Goal: Task Accomplishment & Management: Manage account settings

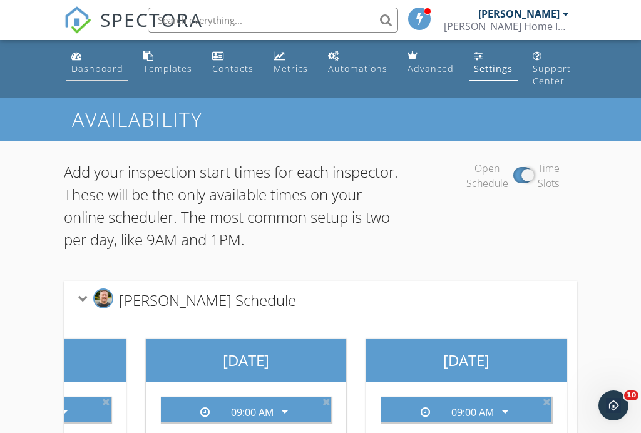
click at [94, 63] on div "Dashboard" at bounding box center [97, 69] width 52 height 12
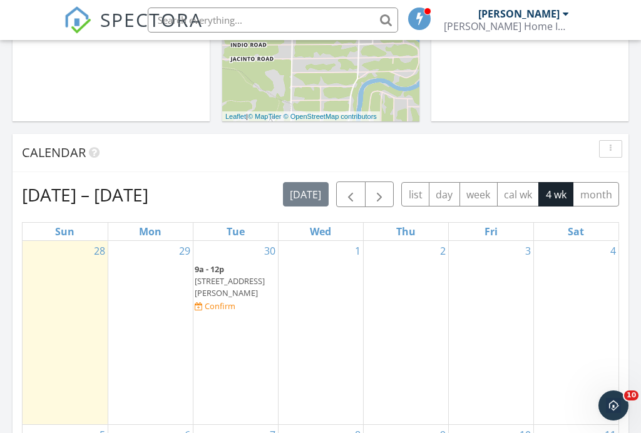
scroll to position [563, 0]
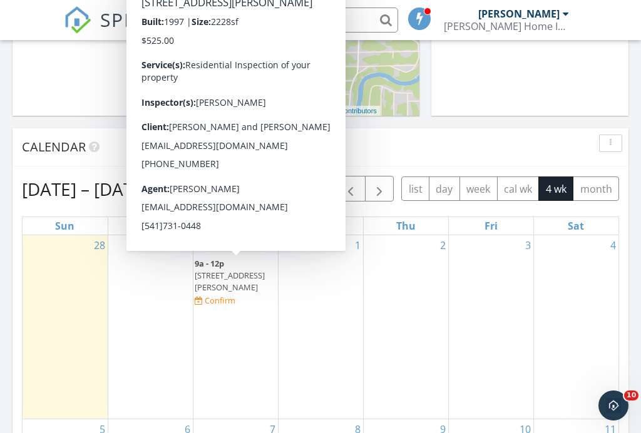
click at [235, 295] on div "Confirm" at bounding box center [220, 300] width 31 height 10
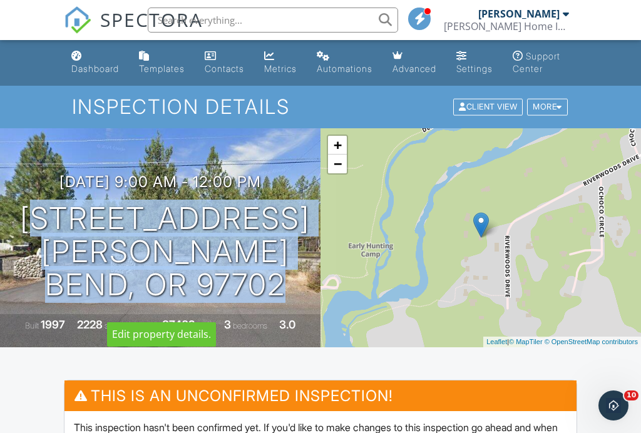
drag, startPoint x: 74, startPoint y: 227, endPoint x: 265, endPoint y: 299, distance: 204.4
click at [269, 301] on h1 "18642 River Woods Dr Bend, OR 97702" at bounding box center [165, 251] width 290 height 99
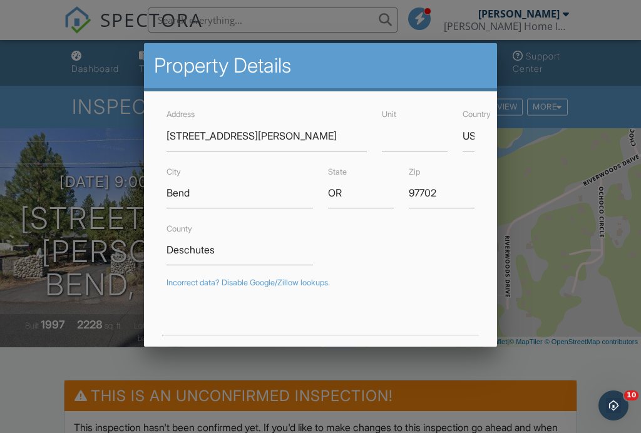
click at [514, 217] on div at bounding box center [320, 208] width 641 height 542
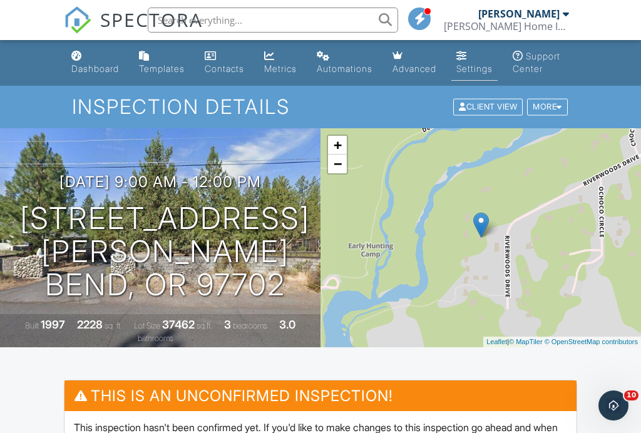
click at [483, 66] on div "Settings" at bounding box center [474, 68] width 36 height 11
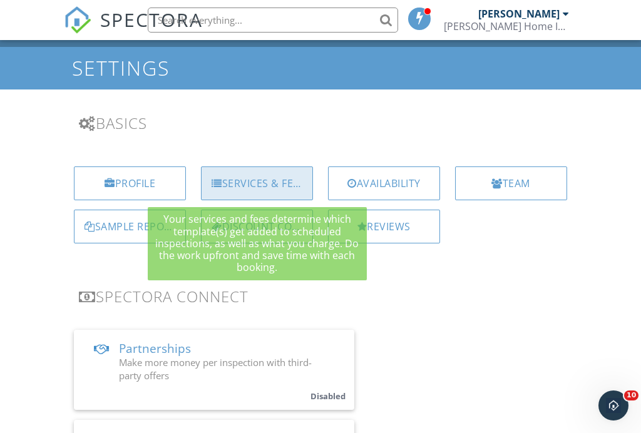
click at [254, 183] on div "Services & Fees" at bounding box center [257, 184] width 112 height 34
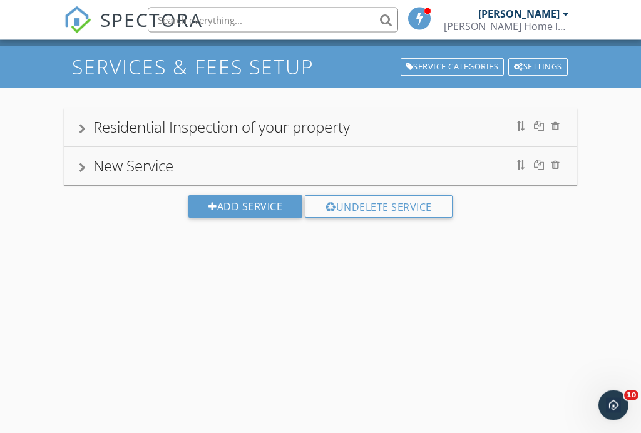
scroll to position [98, 0]
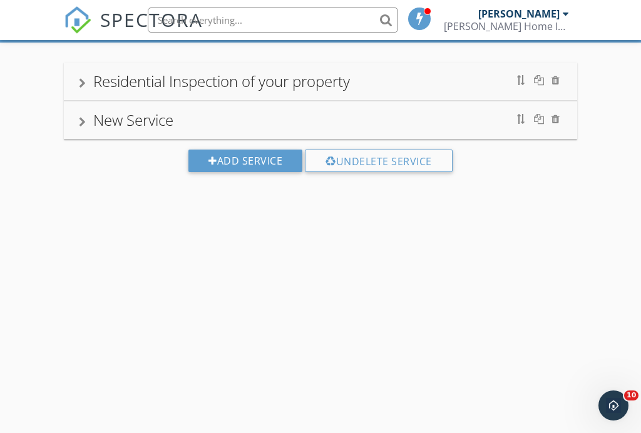
click at [308, 82] on div "Residential Inspection of your property" at bounding box center [221, 81] width 257 height 21
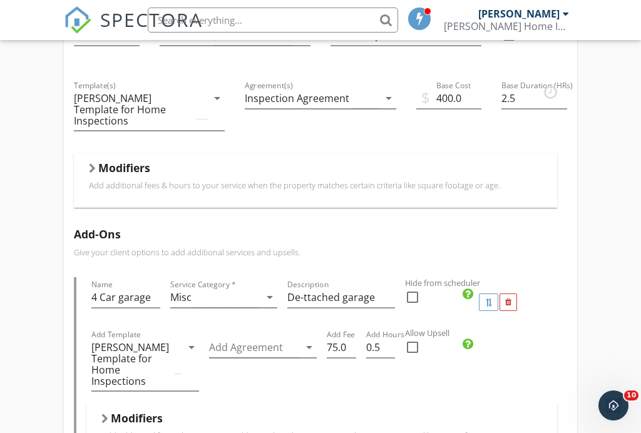
scroll to position [195, 0]
click at [137, 161] on h5 "Modifiers" at bounding box center [124, 167] width 52 height 13
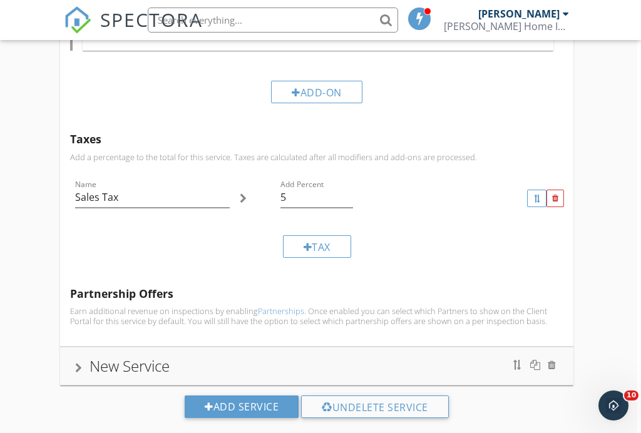
scroll to position [1454, 4]
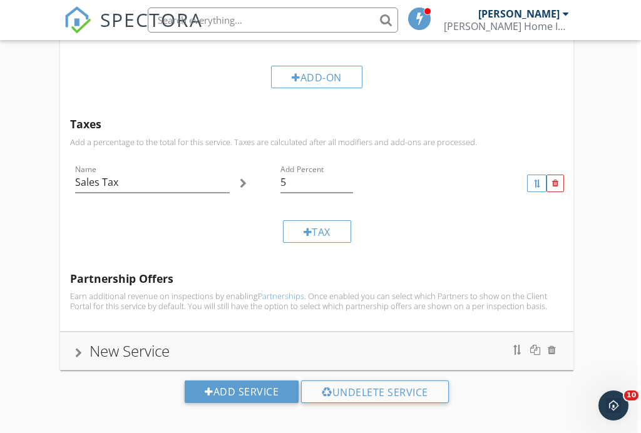
click at [152, 342] on div "New Service" at bounding box center [130, 351] width 80 height 21
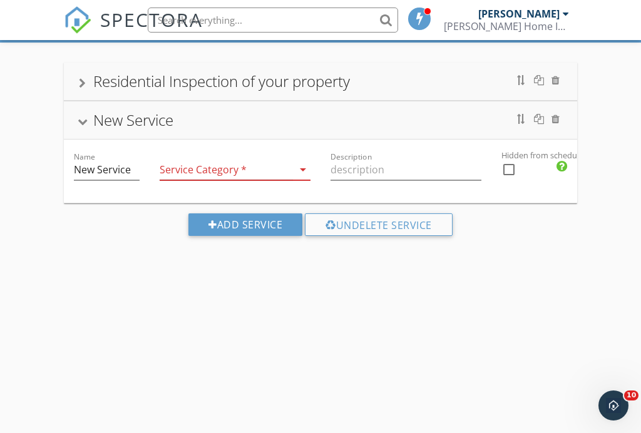
scroll to position [98, 0]
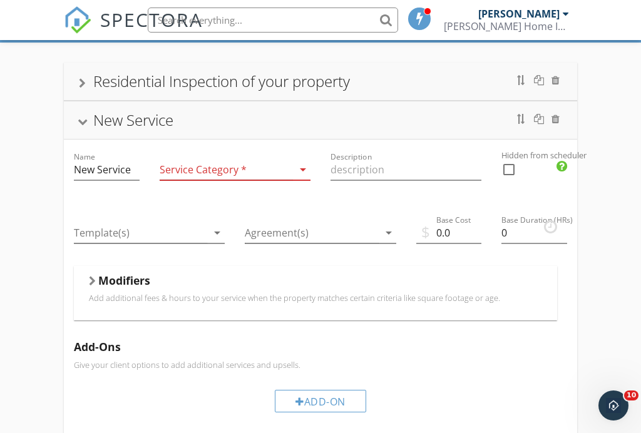
click at [300, 171] on icon "arrow_drop_down" at bounding box center [302, 169] width 15 height 15
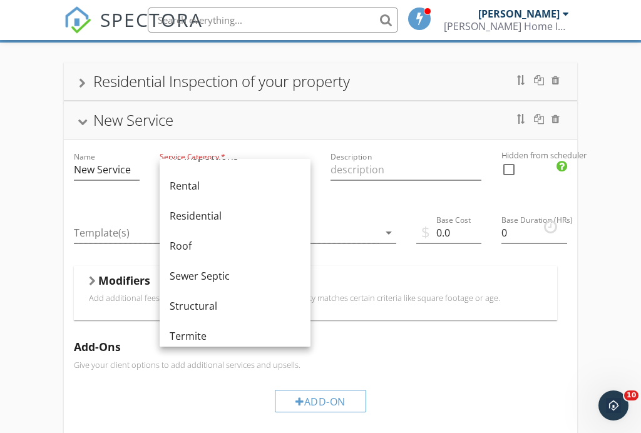
scroll to position [596, 0]
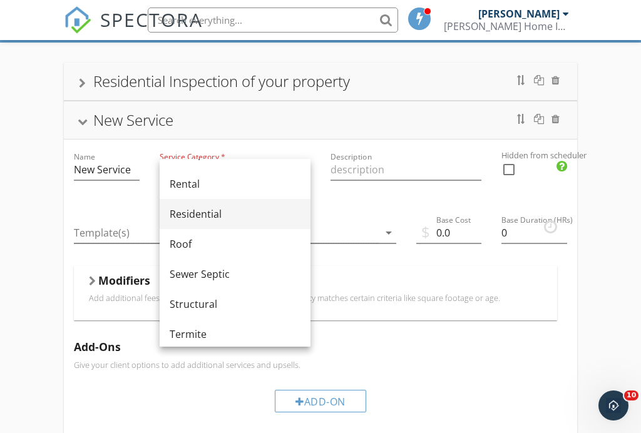
click at [212, 213] on div "Residential" at bounding box center [235, 214] width 131 height 15
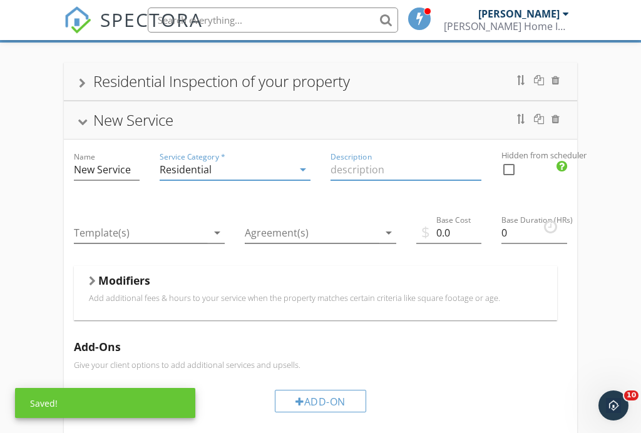
click at [375, 170] on input "Description" at bounding box center [406, 170] width 151 height 21
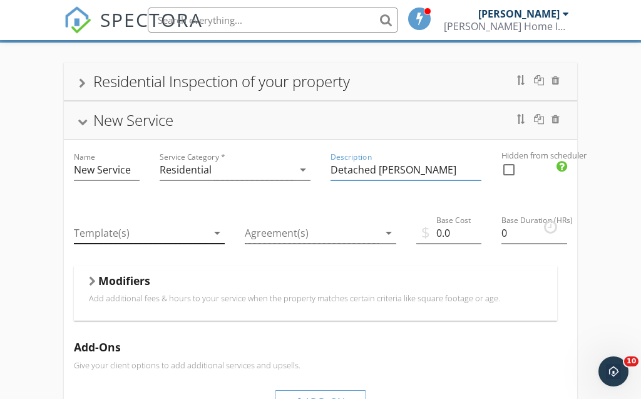
type input "Detached garge"
click at [217, 232] on icon "arrow_drop_down" at bounding box center [217, 232] width 15 height 15
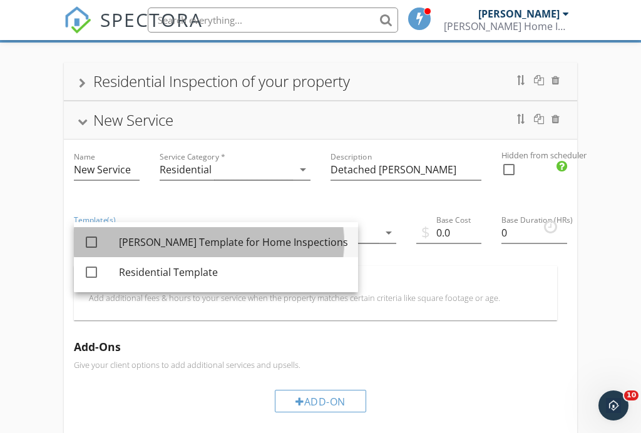
click at [207, 244] on div "Mike Levang's Template for Home Inspections" at bounding box center [233, 242] width 229 height 15
checkbox input "true"
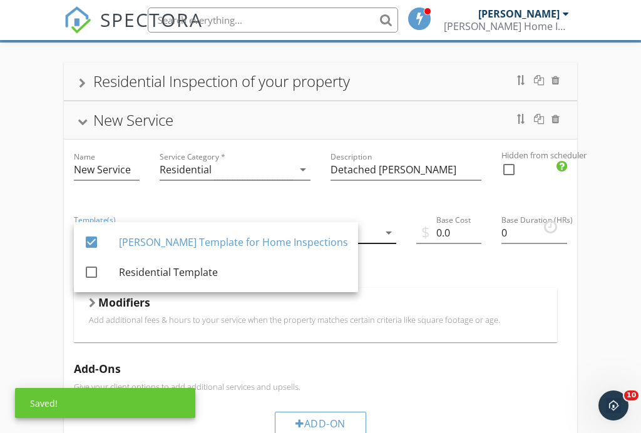
click at [388, 233] on icon "arrow_drop_down" at bounding box center [388, 232] width 15 height 15
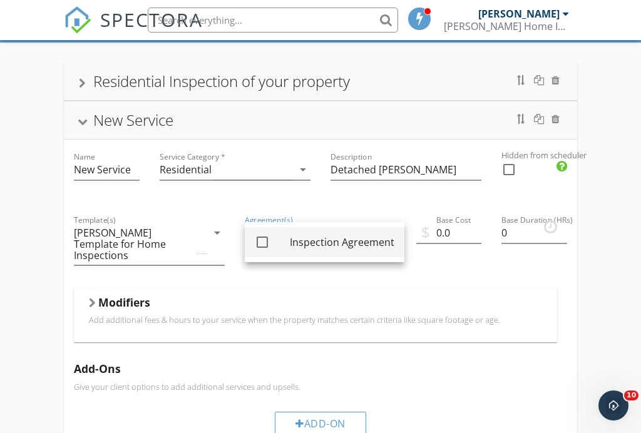
click at [309, 247] on div "Inspection Agreement" at bounding box center [342, 242] width 105 height 15
checkbox input "true"
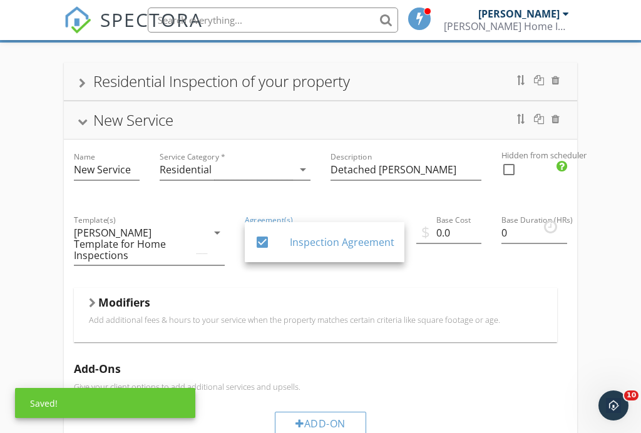
click at [438, 288] on div "Modifiers Add additional fees & hours to your service when the property matches…" at bounding box center [315, 315] width 483 height 54
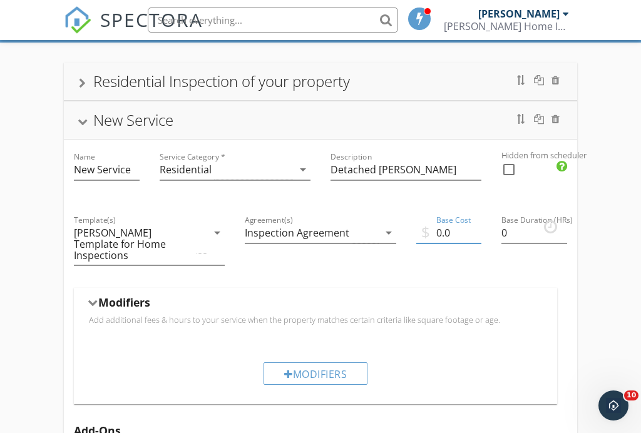
click at [443, 233] on input "0.0" at bounding box center [449, 233] width 66 height 21
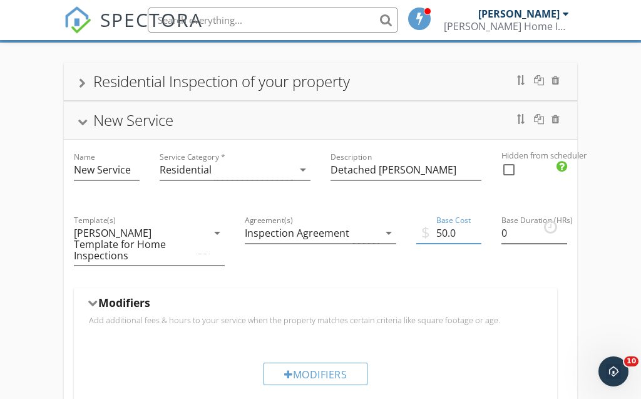
type input "50.0"
click at [509, 234] on input "0" at bounding box center [534, 233] width 66 height 21
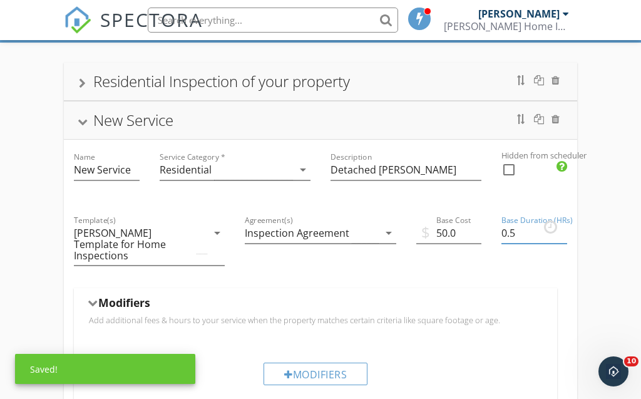
type input "0.5"
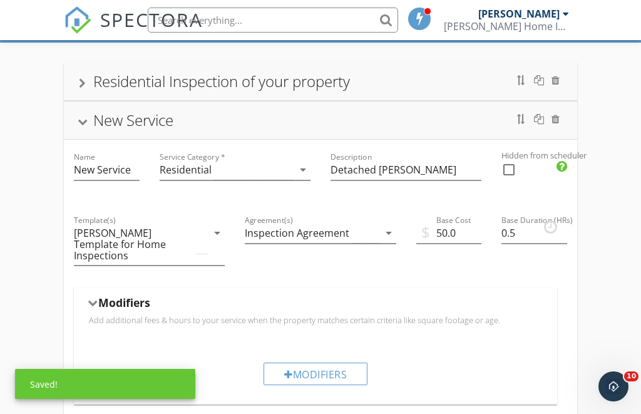
click at [572, 290] on div "Name New Service Service Category * Residential arrow_drop_down Description Det…" at bounding box center [320, 413] width 513 height 547
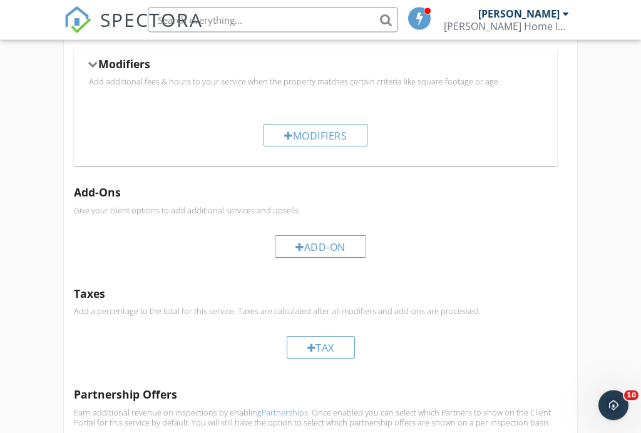
scroll to position [413, 0]
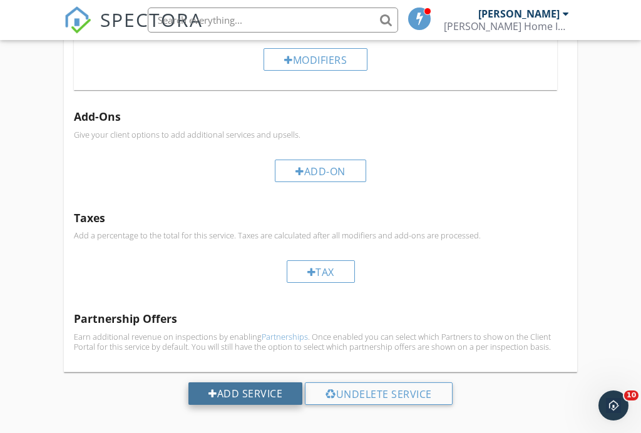
click at [257, 383] on div "Add Service" at bounding box center [245, 394] width 114 height 23
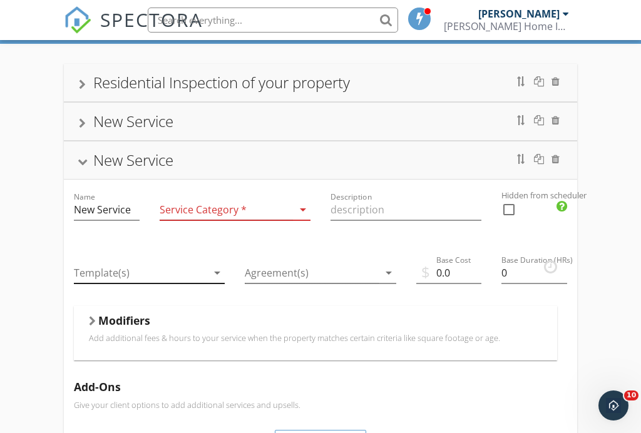
scroll to position [95, 0]
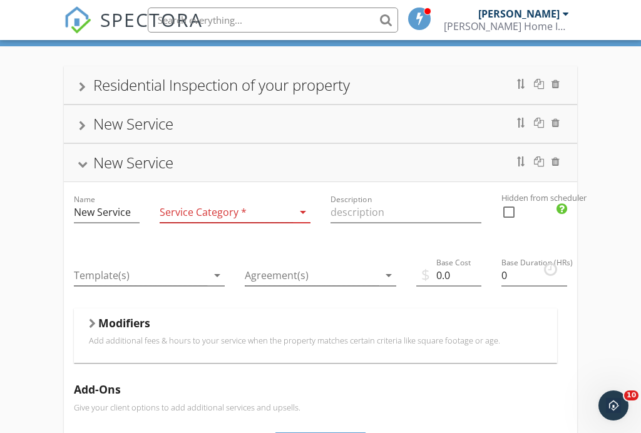
click at [609, 248] on div "Residential Inspection of your property Name Residential Inspection of your pro…" at bounding box center [320, 381] width 641 height 671
click at [267, 86] on div "Residential Inspection of your property" at bounding box center [221, 84] width 257 height 21
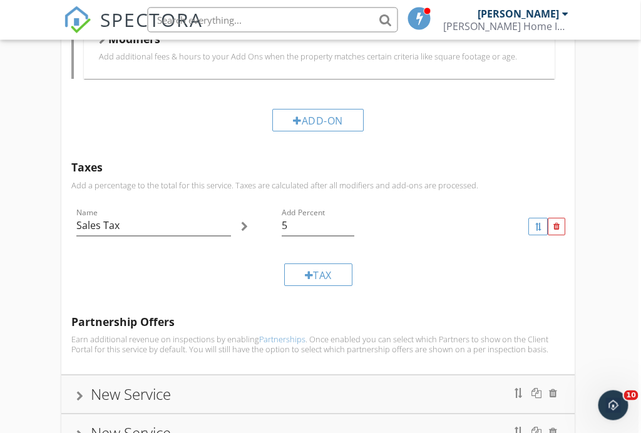
scroll to position [1058, 2]
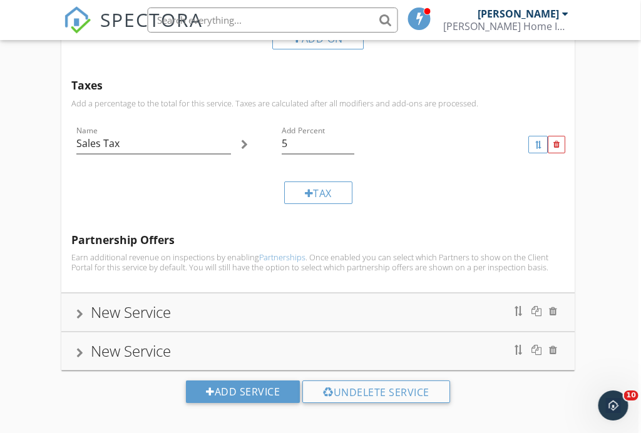
click at [108, 304] on div "New Service" at bounding box center [131, 312] width 80 height 21
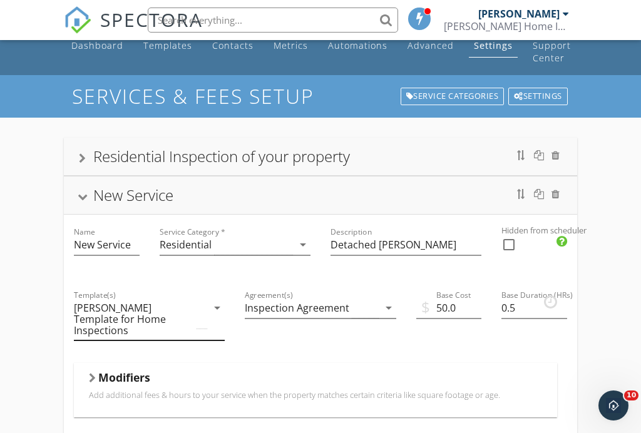
scroll to position [11, 0]
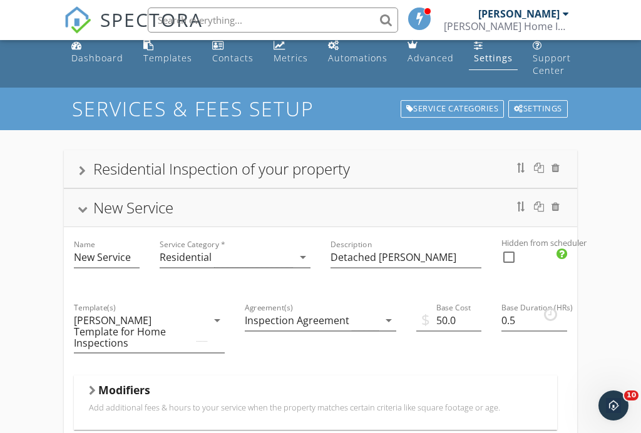
click at [125, 207] on div "New Service" at bounding box center [133, 207] width 80 height 21
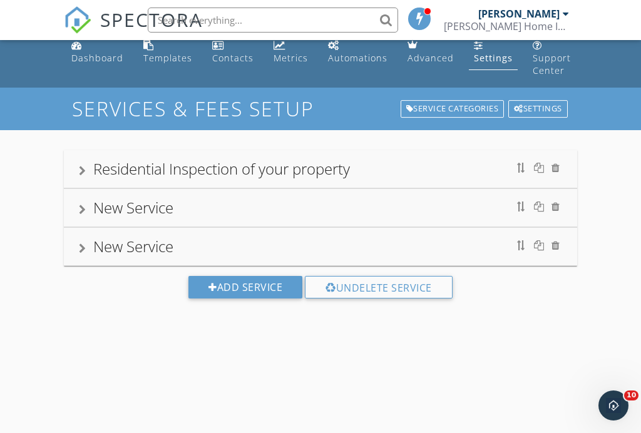
click at [131, 241] on div "New Service" at bounding box center [133, 246] width 80 height 21
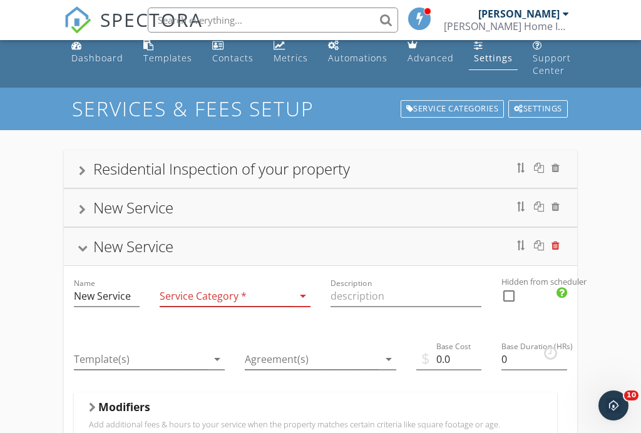
click at [556, 244] on div at bounding box center [556, 245] width 8 height 10
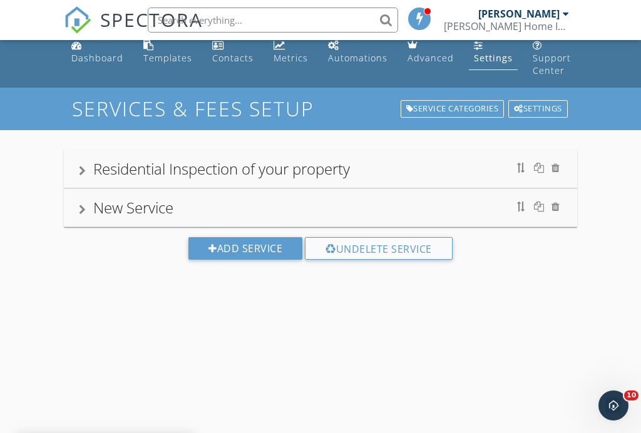
click at [158, 210] on div "New Service" at bounding box center [133, 207] width 80 height 21
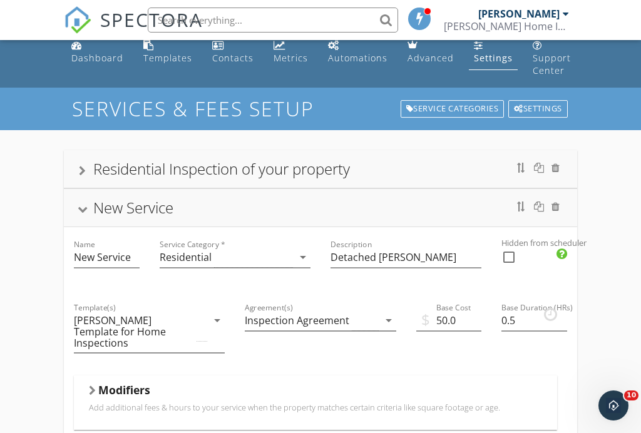
click at [225, 168] on div "Residential Inspection of your property" at bounding box center [221, 168] width 257 height 21
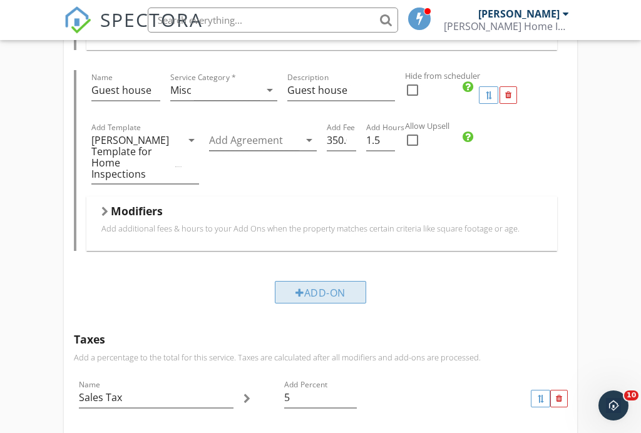
scroll to position [789, 0]
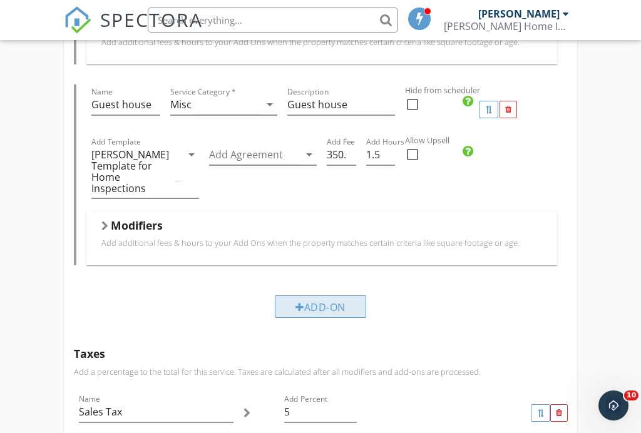
click at [323, 295] on div "Add-On" at bounding box center [320, 306] width 91 height 23
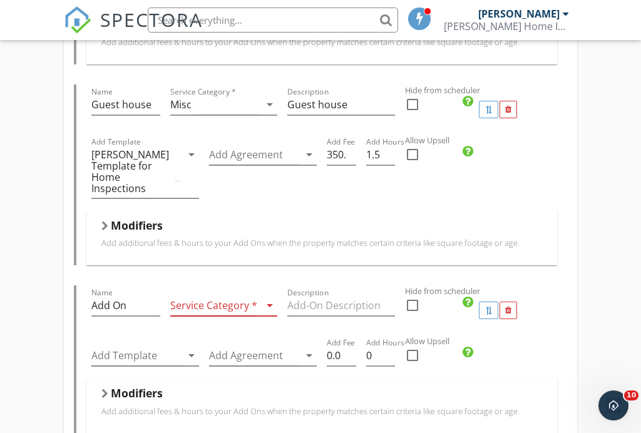
click at [268, 298] on icon "arrow_drop_down" at bounding box center [269, 305] width 15 height 15
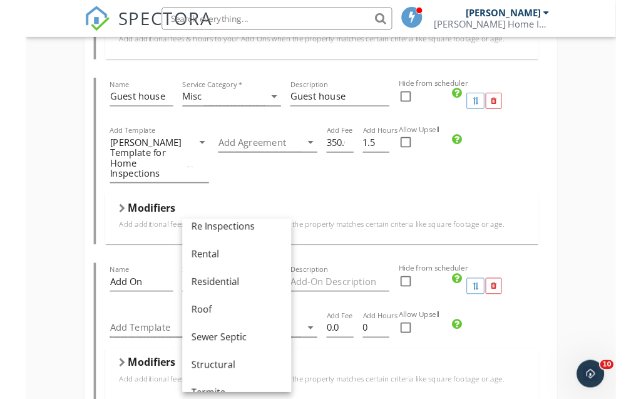
scroll to position [593, 0]
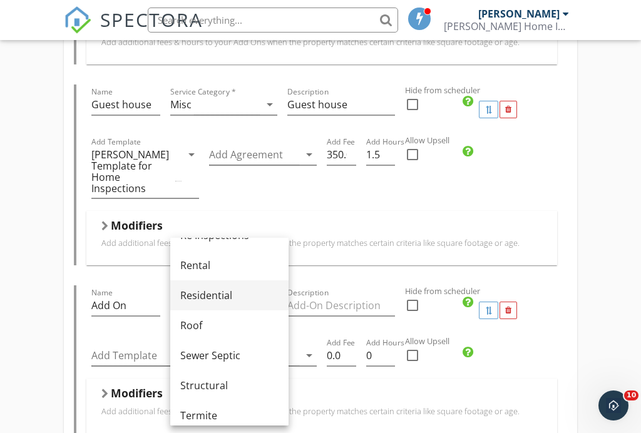
click at [223, 294] on div "Residential" at bounding box center [229, 295] width 98 height 15
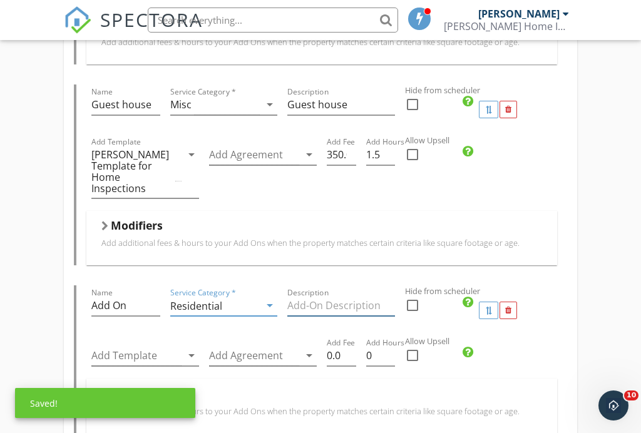
click at [366, 299] on input "Description" at bounding box center [341, 305] width 108 height 21
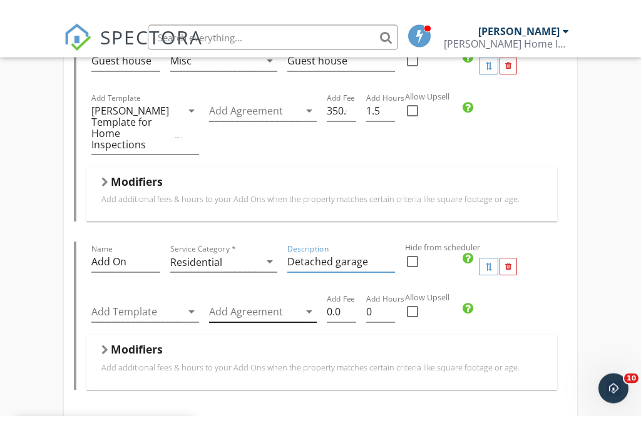
scroll to position [851, 0]
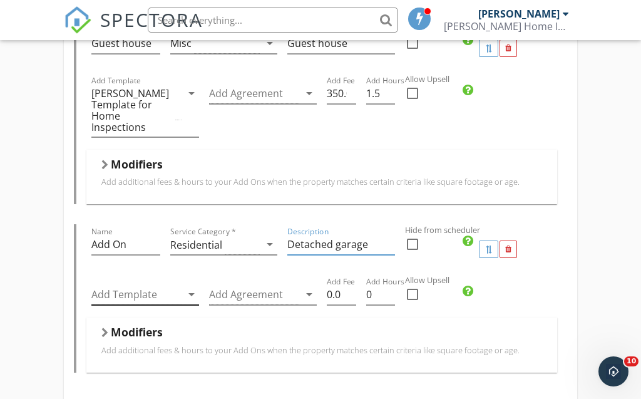
type input "Detached garage"
click at [192, 287] on icon "arrow_drop_down" at bounding box center [191, 294] width 15 height 15
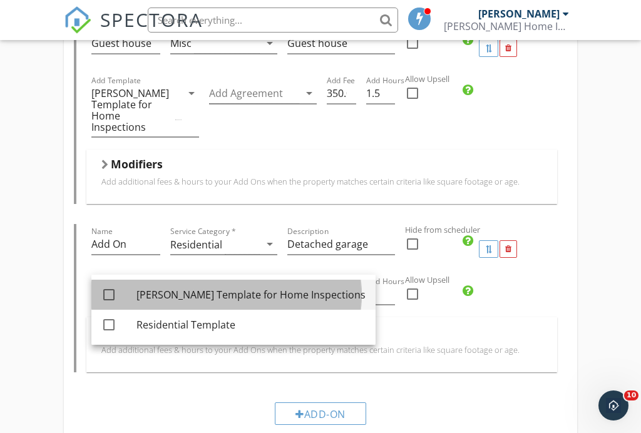
click at [194, 295] on div "[PERSON_NAME] Template for Home Inspections" at bounding box center [250, 294] width 229 height 15
checkbox input "true"
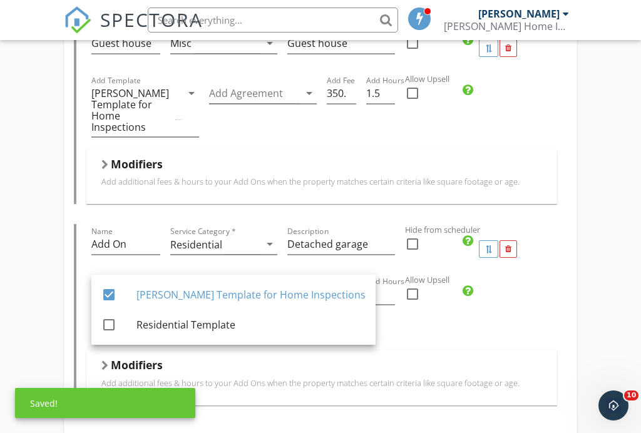
click at [365, 315] on div "Add Hours 0" at bounding box center [380, 312] width 39 height 76
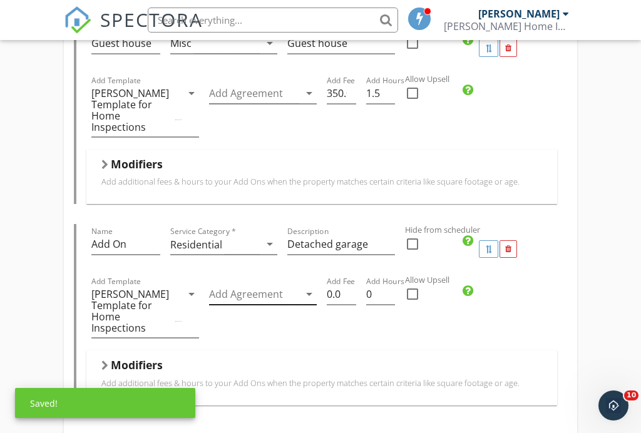
click at [254, 284] on div at bounding box center [254, 294] width 90 height 21
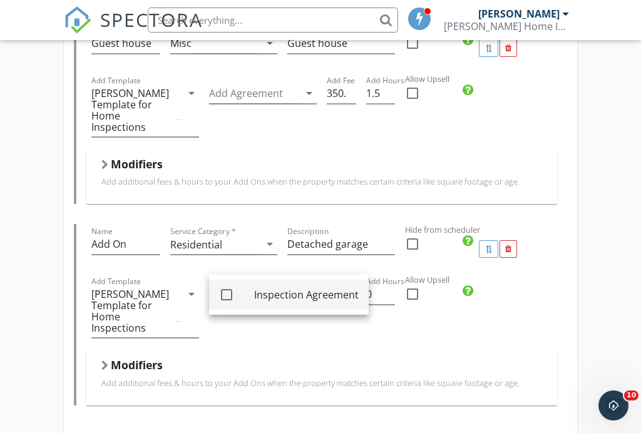
click at [230, 294] on div at bounding box center [226, 294] width 21 height 21
checkbox input "true"
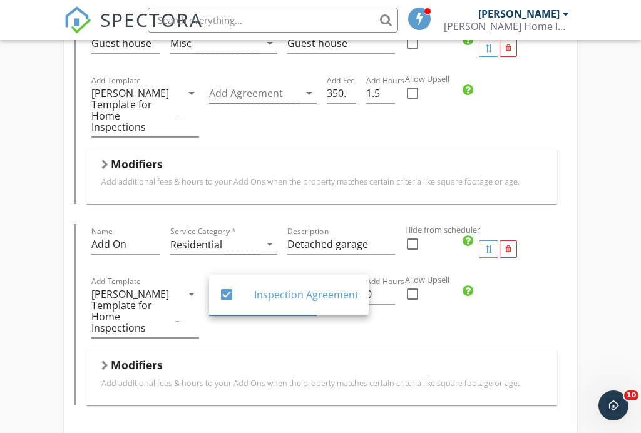
click at [389, 312] on div "Add Hours 0" at bounding box center [380, 312] width 39 height 76
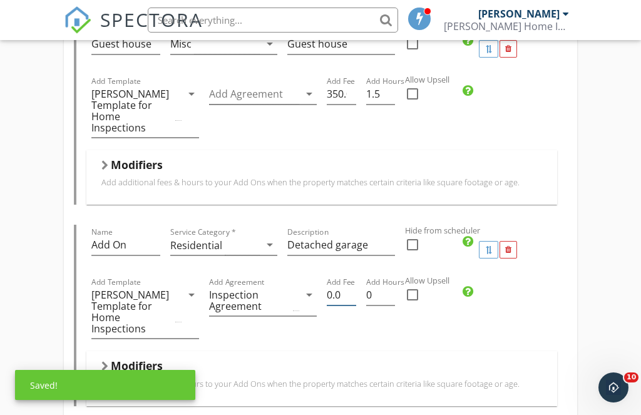
click at [327, 285] on input "0.0" at bounding box center [341, 295] width 29 height 21
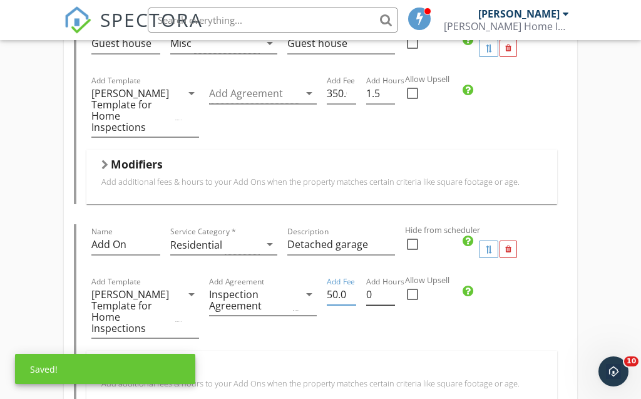
type input "50.0"
click at [376, 287] on input "0" at bounding box center [380, 294] width 29 height 21
type input "0.5"
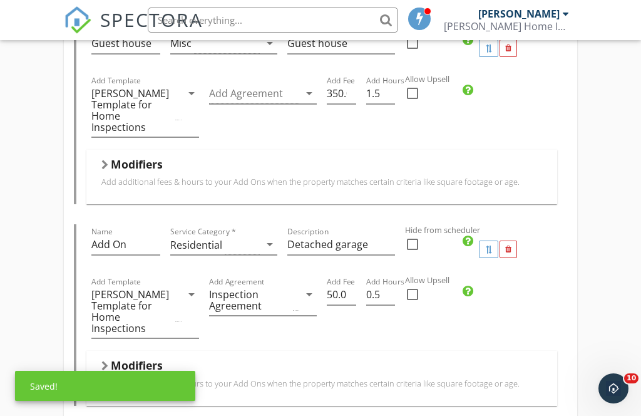
click at [540, 287] on div "Add Template Mike Levang's Template for Home Inspections arrow_drop_down Add Ag…" at bounding box center [321, 312] width 470 height 76
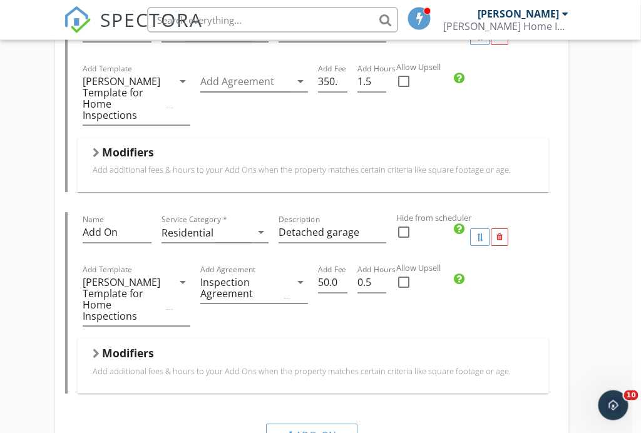
scroll to position [863, 8]
click at [590, 293] on div "Residential Inspection of your property Name Residential Inspection of your pro…" at bounding box center [312, 39] width 641 height 1523
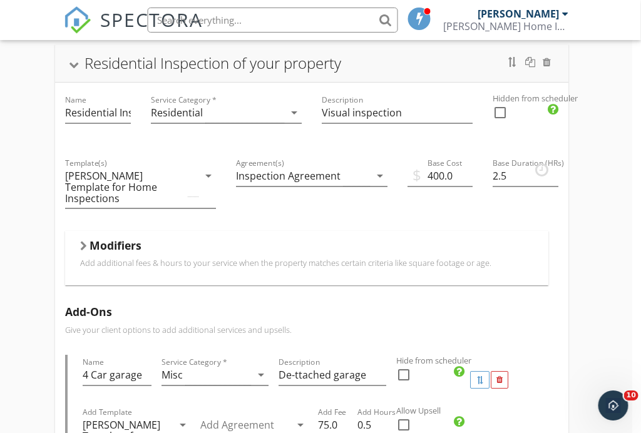
scroll to position [0, 8]
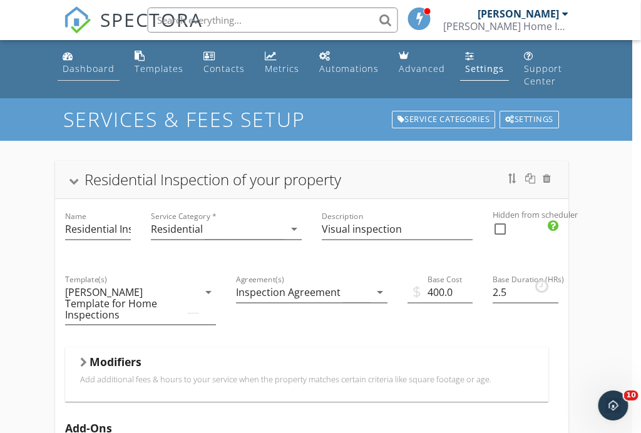
click at [91, 71] on div "Dashboard" at bounding box center [89, 69] width 52 height 12
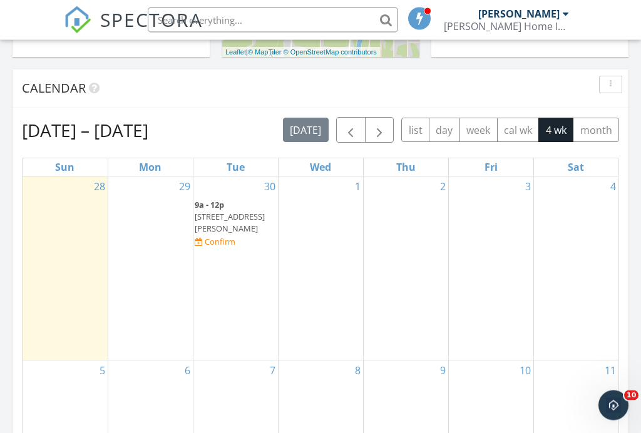
scroll to position [622, 0]
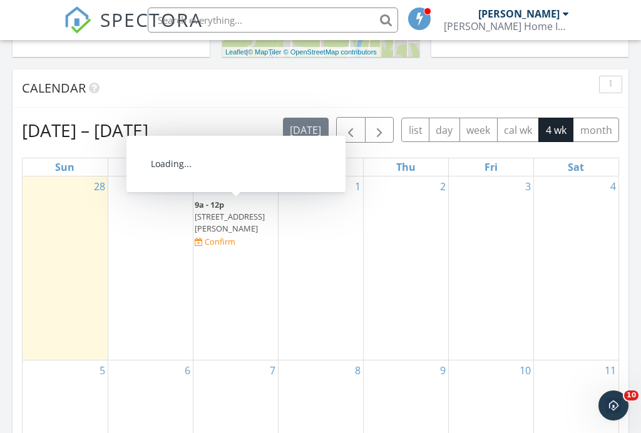
click at [235, 237] on div "Confirm" at bounding box center [220, 242] width 31 height 10
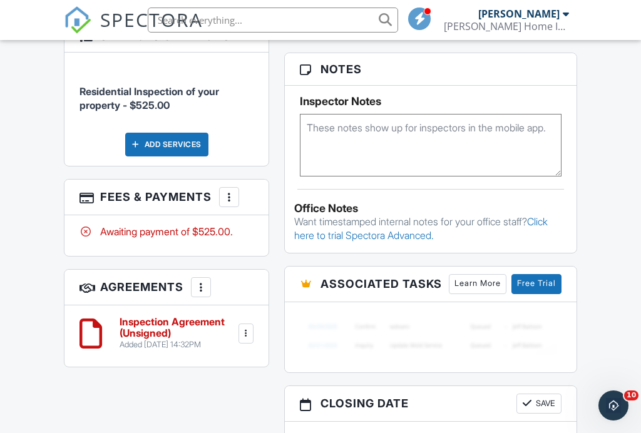
scroll to position [936, 0]
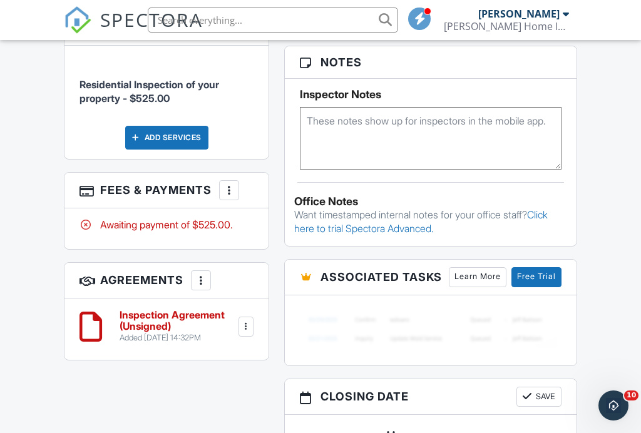
click at [228, 184] on div at bounding box center [229, 190] width 13 height 13
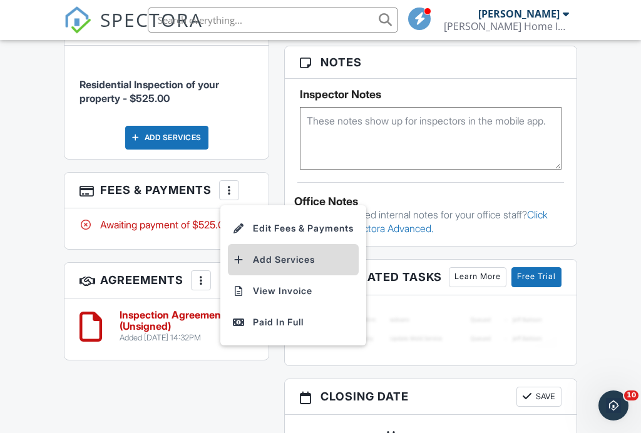
click at [273, 244] on li "Add Services" at bounding box center [293, 259] width 131 height 31
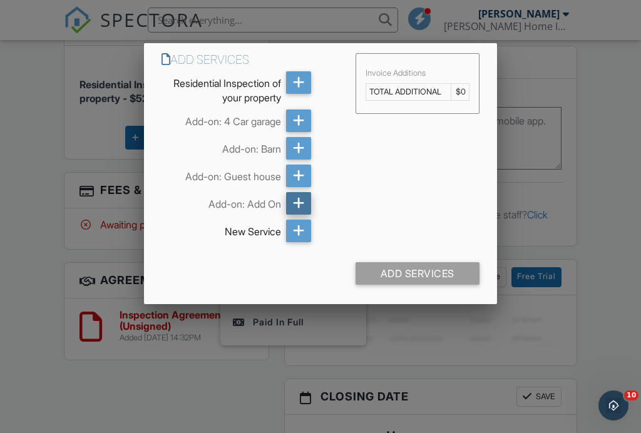
click at [299, 203] on icon at bounding box center [299, 203] width 12 height 23
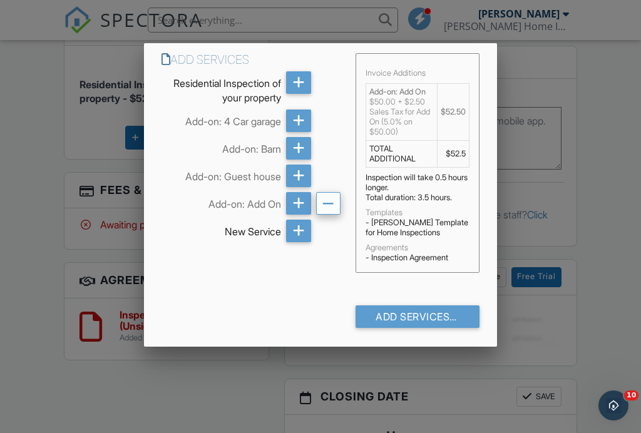
click at [327, 201] on icon at bounding box center [328, 204] width 12 height 23
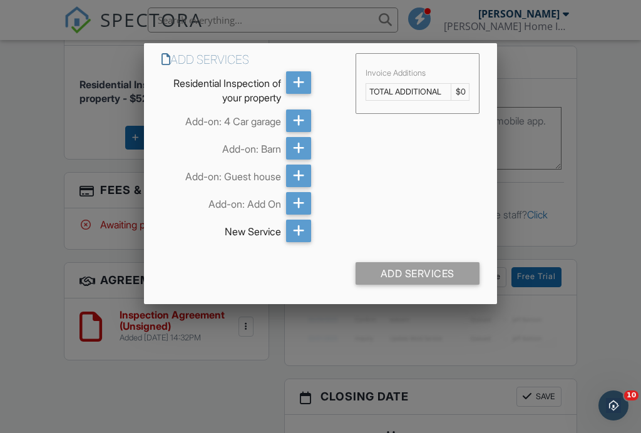
click at [548, 207] on div at bounding box center [320, 208] width 641 height 542
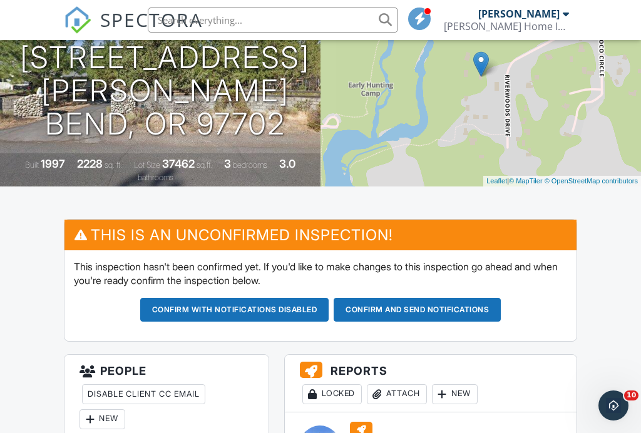
scroll to position [0, 0]
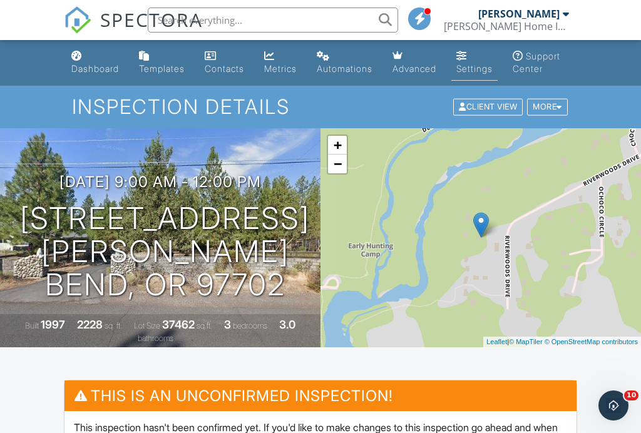
click at [485, 64] on div "Settings" at bounding box center [474, 68] width 36 height 11
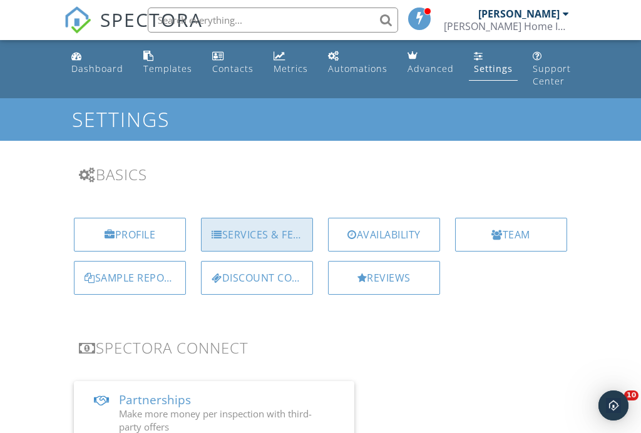
click at [267, 239] on div "Services & Fees" at bounding box center [257, 235] width 112 height 34
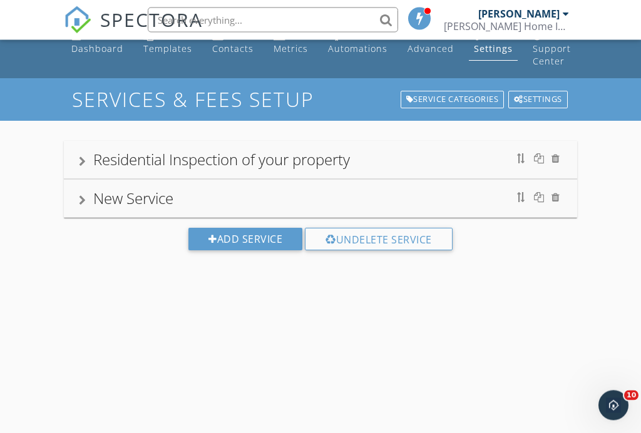
scroll to position [20, 0]
click at [235, 160] on div "Residential Inspection of your property" at bounding box center [221, 159] width 257 height 21
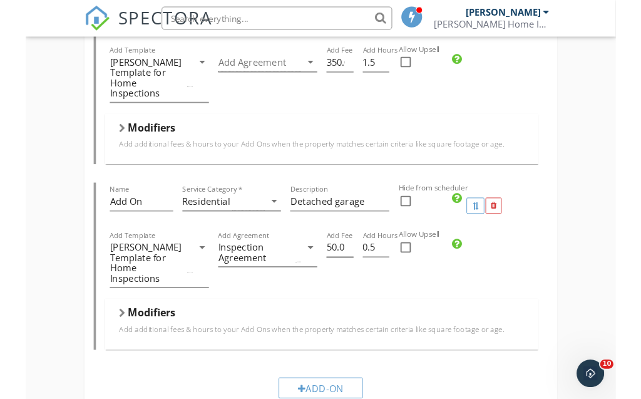
scroll to position [878, 0]
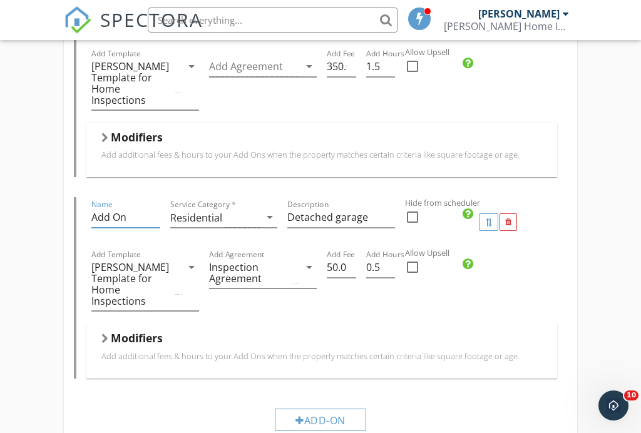
click at [133, 207] on input "Add On" at bounding box center [125, 217] width 68 height 21
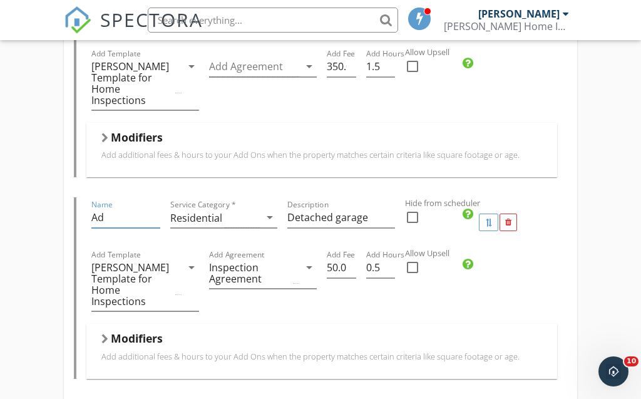
type input "A"
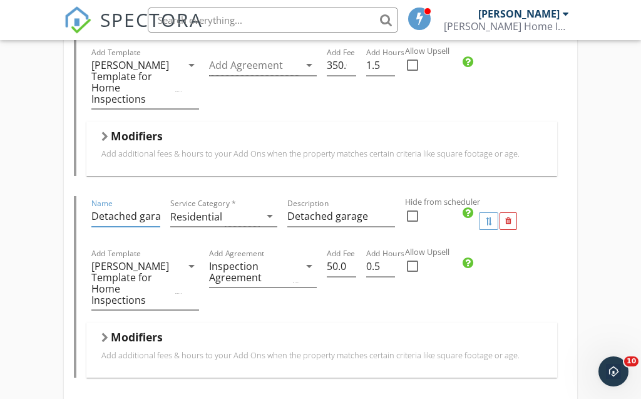
scroll to position [880, 0]
type input "Detached garage"
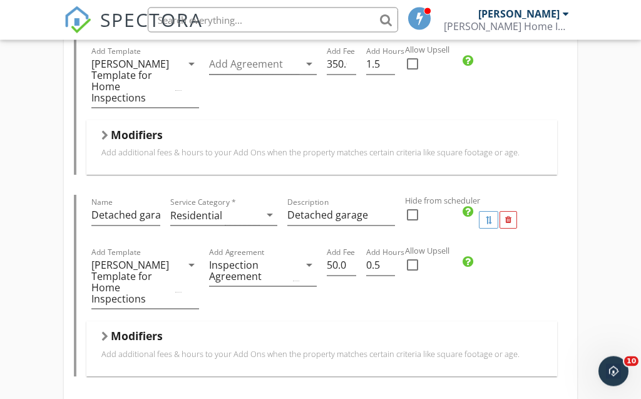
click at [592, 213] on div "Residential Inspection of your property Name Residential Inspection of your pro…" at bounding box center [320, 22] width 641 height 1523
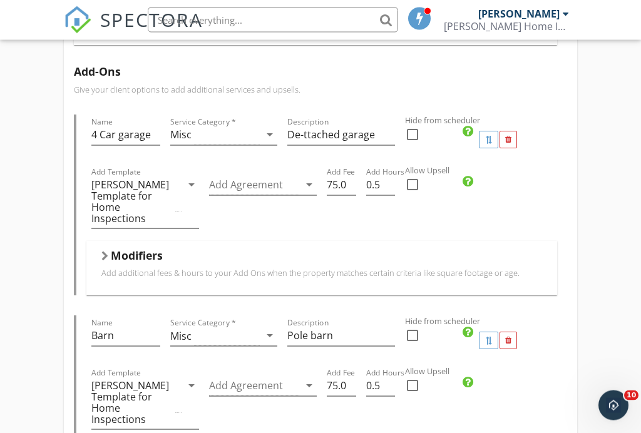
scroll to position [0, 0]
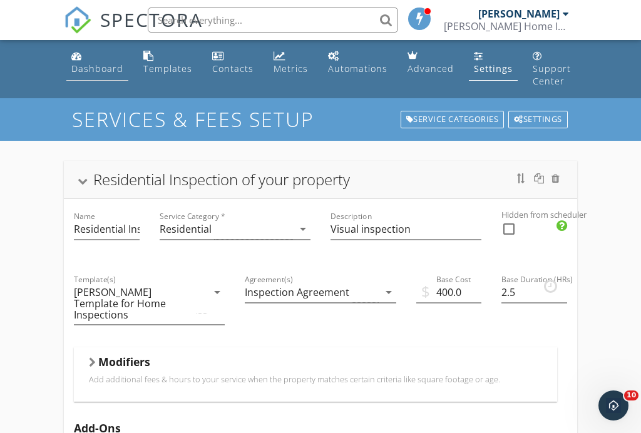
click at [95, 64] on div "Dashboard" at bounding box center [97, 69] width 52 height 12
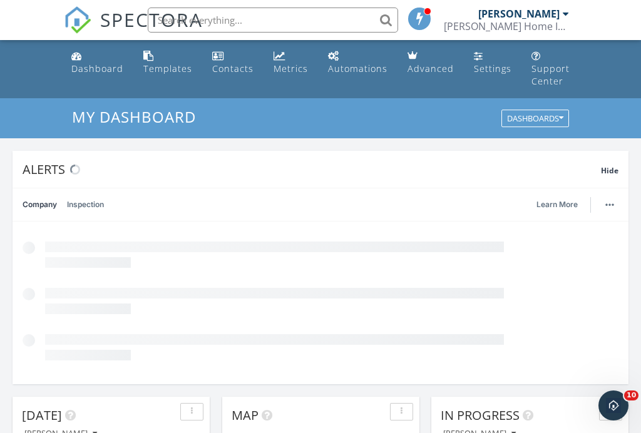
scroll to position [1140, 642]
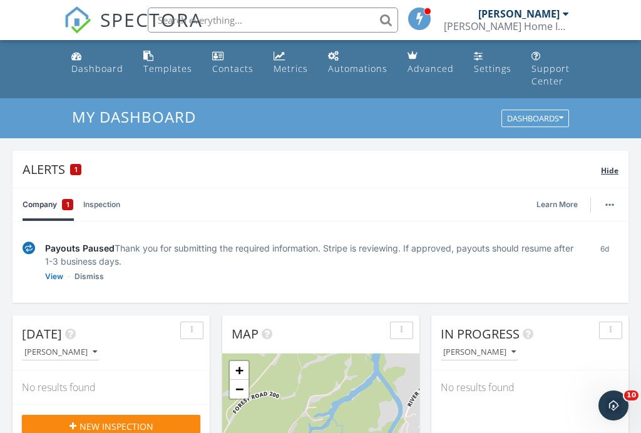
click at [73, 170] on div "1" at bounding box center [75, 169] width 11 height 11
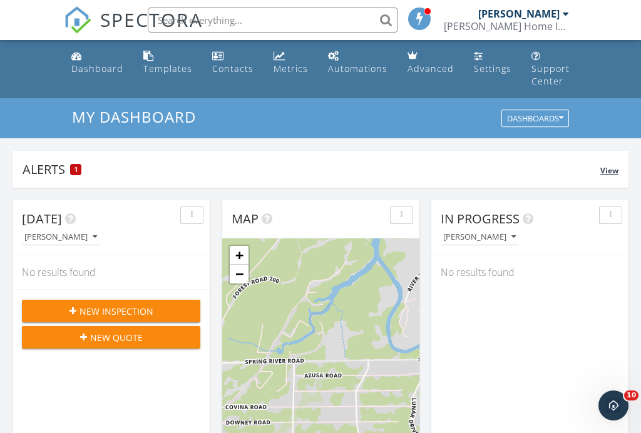
click at [73, 170] on div "1" at bounding box center [75, 169] width 11 height 11
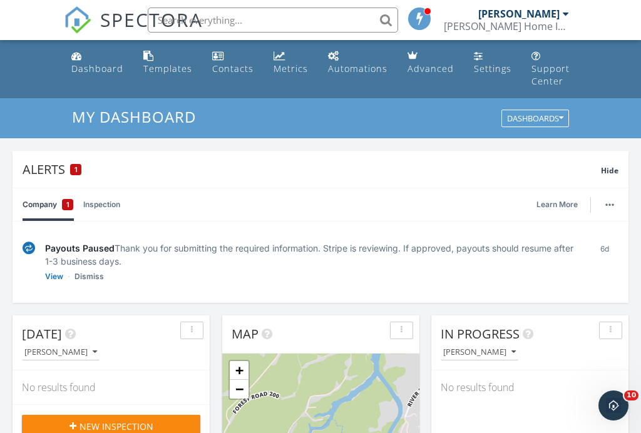
click at [97, 205] on link "Inspection" at bounding box center [101, 204] width 37 height 33
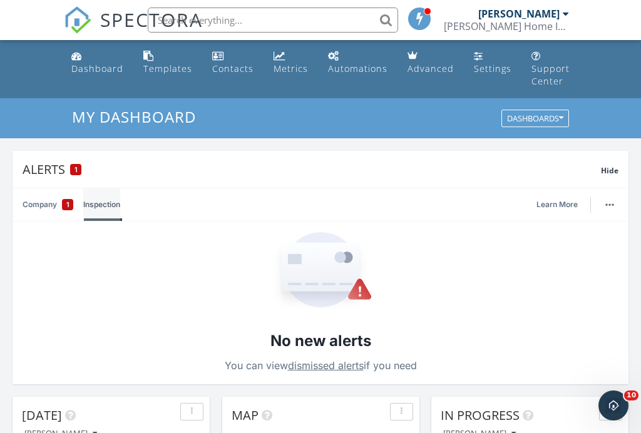
click at [97, 205] on link "Inspection" at bounding box center [101, 204] width 37 height 33
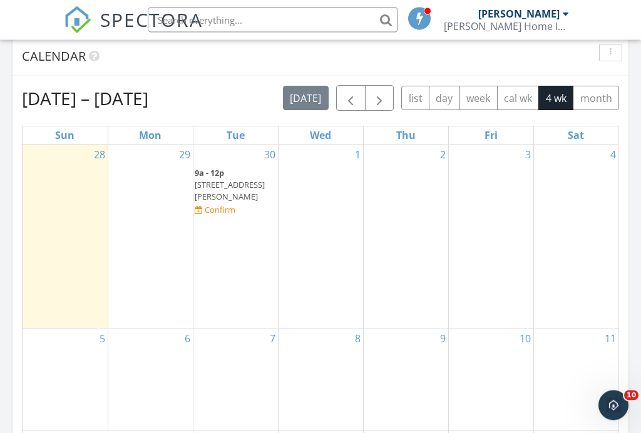
scroll to position [735, 0]
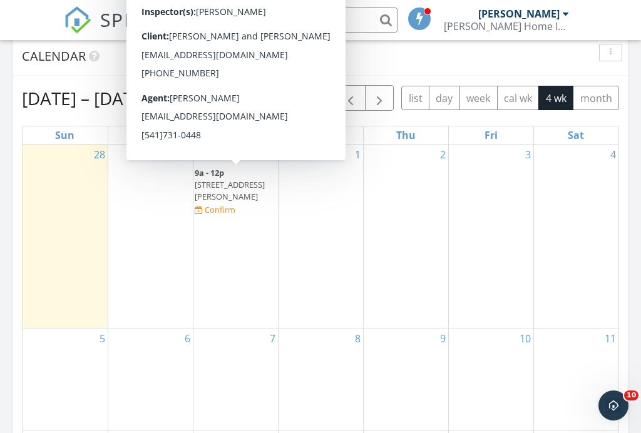
click at [235, 205] on div "Confirm" at bounding box center [220, 210] width 31 height 10
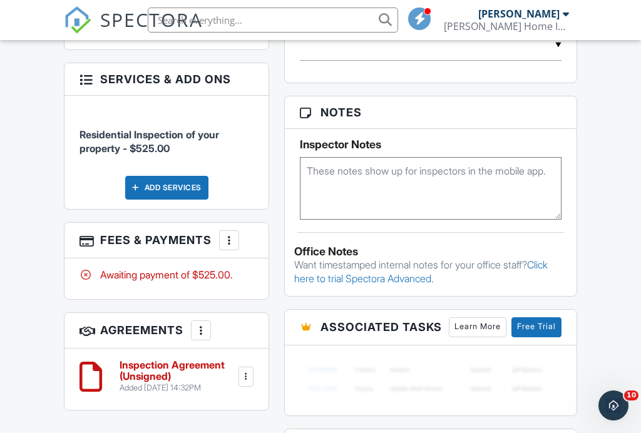
scroll to position [894, 0]
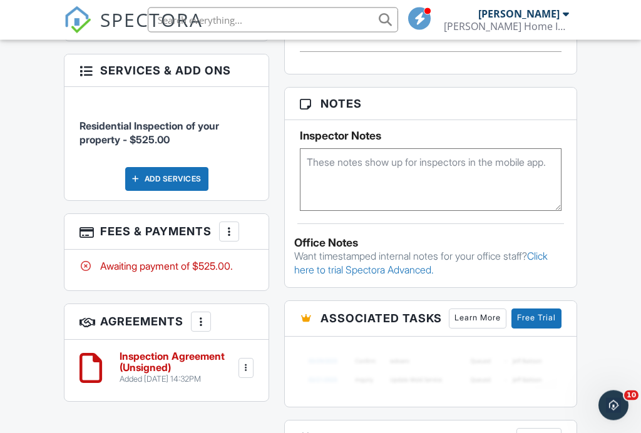
click at [229, 226] on div at bounding box center [229, 232] width 13 height 13
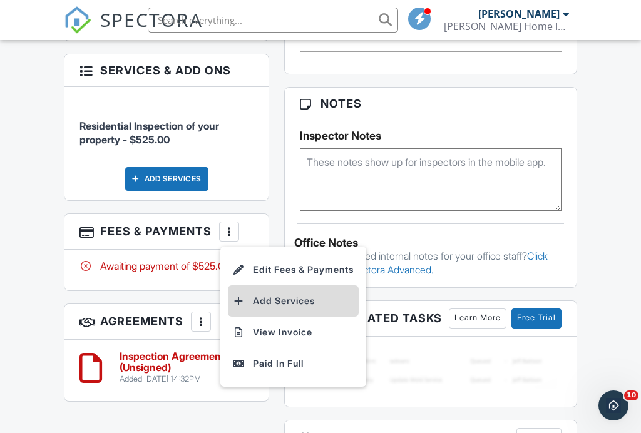
click at [290, 285] on li "Add Services" at bounding box center [293, 300] width 131 height 31
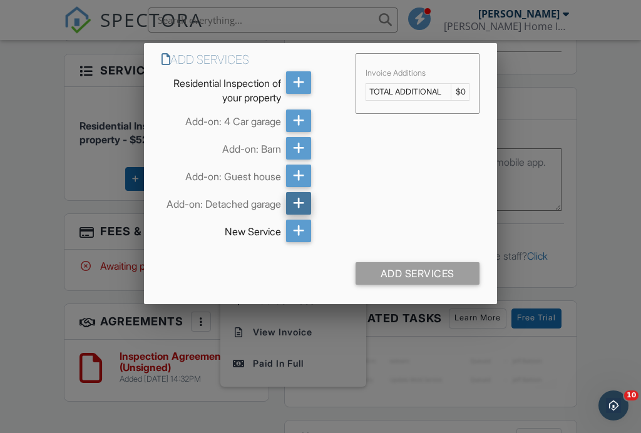
click at [297, 203] on icon at bounding box center [299, 203] width 12 height 23
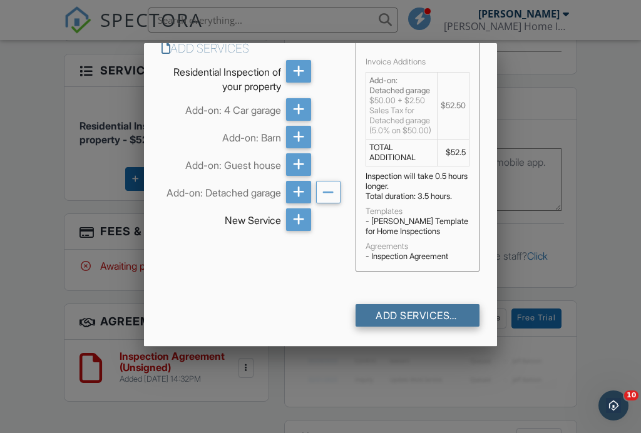
scroll to position [31, 0]
click at [414, 315] on div "Add Services (+ $52.5)" at bounding box center [417, 315] width 123 height 23
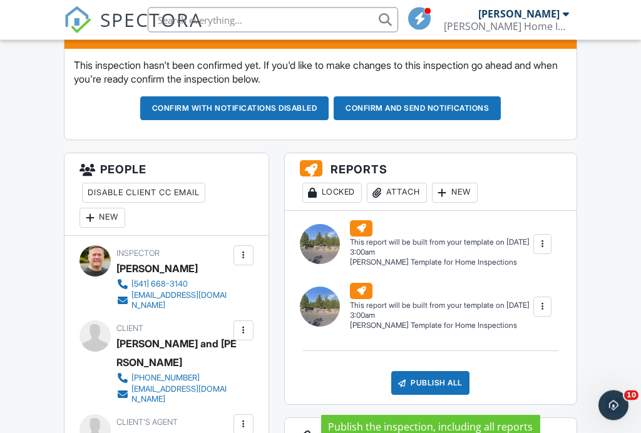
scroll to position [354, 0]
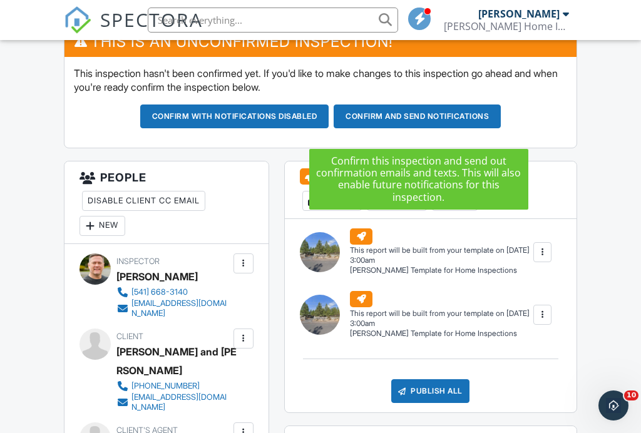
click at [408, 126] on button "Confirm and send notifications" at bounding box center [417, 117] width 167 height 24
